Goal: Navigation & Orientation: Find specific page/section

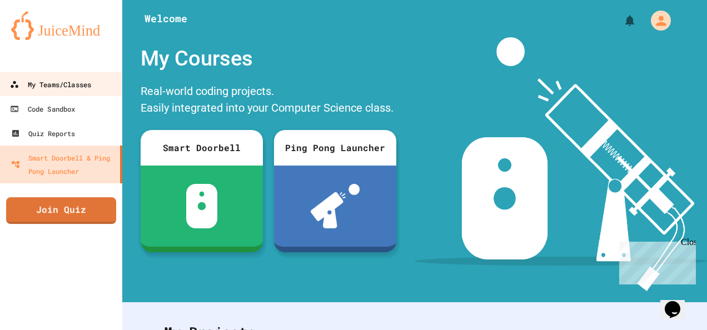
click at [49, 91] on div "My Teams/Classes" at bounding box center [50, 85] width 81 height 14
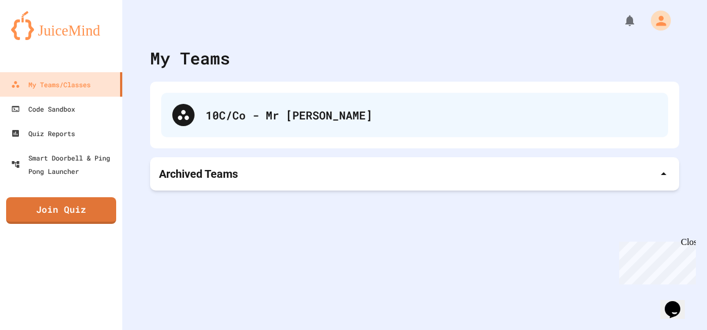
click at [397, 99] on div "10C/Co - Mr [PERSON_NAME]" at bounding box center [414, 115] width 507 height 44
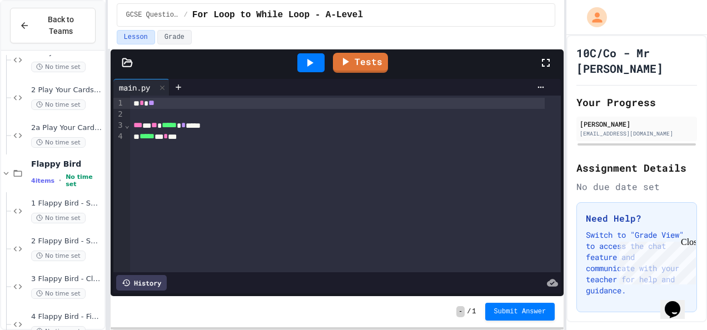
scroll to position [104, 0]
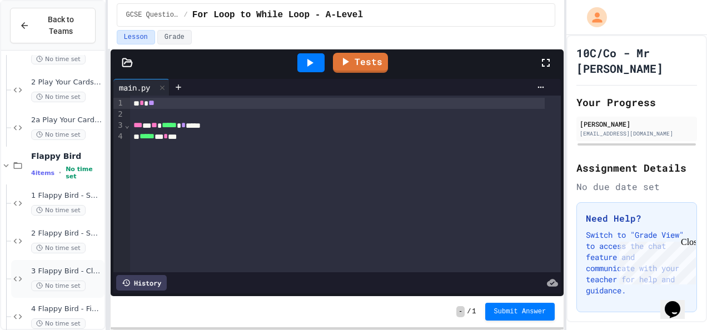
click at [39, 267] on span "3 Flappy Bird - Classes and Groups" at bounding box center [66, 271] width 71 height 9
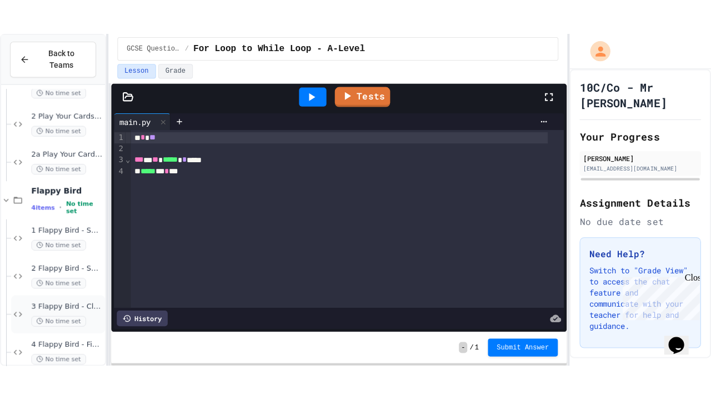
scroll to position [96, 0]
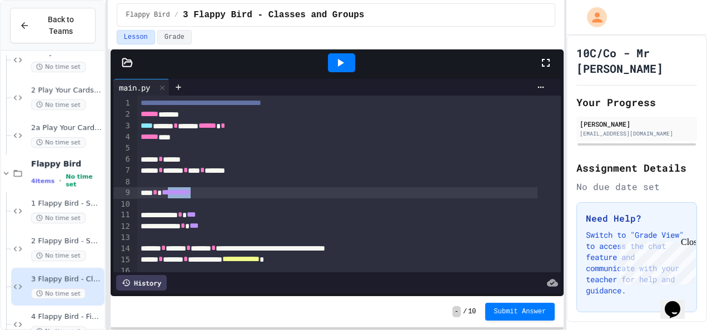
drag, startPoint x: 208, startPoint y: 193, endPoint x: 174, endPoint y: 192, distance: 34.5
click at [174, 192] on div "**********" at bounding box center [337, 192] width 400 height 11
click at [339, 56] on icon at bounding box center [339, 62] width 13 height 13
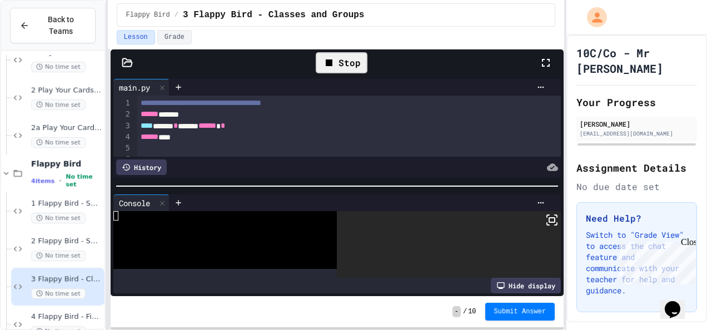
click at [545, 219] on icon at bounding box center [551, 219] width 13 height 13
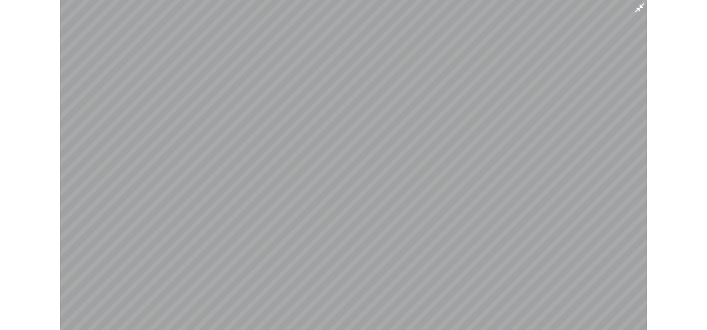
scroll to position [39, 0]
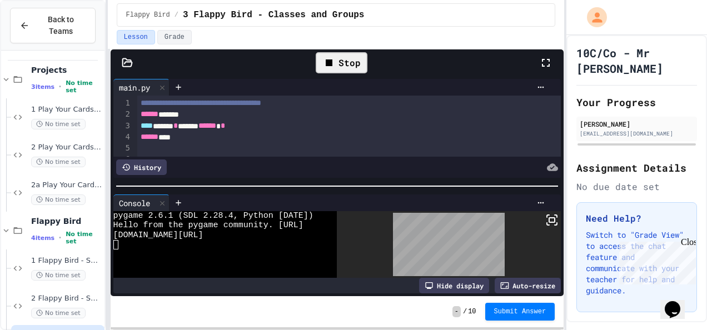
click at [386, 182] on div at bounding box center [353, 165] width 707 height 330
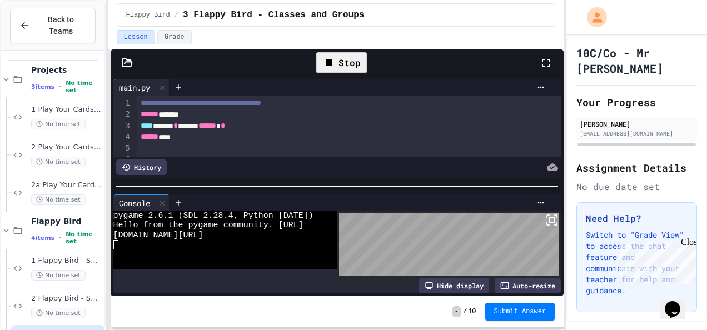
click at [386, 182] on div at bounding box center [338, 186] width 454 height 11
click at [432, 248] on body "**********" at bounding box center [353, 165] width 707 height 330
drag, startPoint x: 689, startPoint y: 244, endPoint x: 1303, endPoint y: 481, distance: 658.2
click at [689, 244] on div "Close" at bounding box center [688, 244] width 14 height 14
